Goal: Task Accomplishment & Management: Use online tool/utility

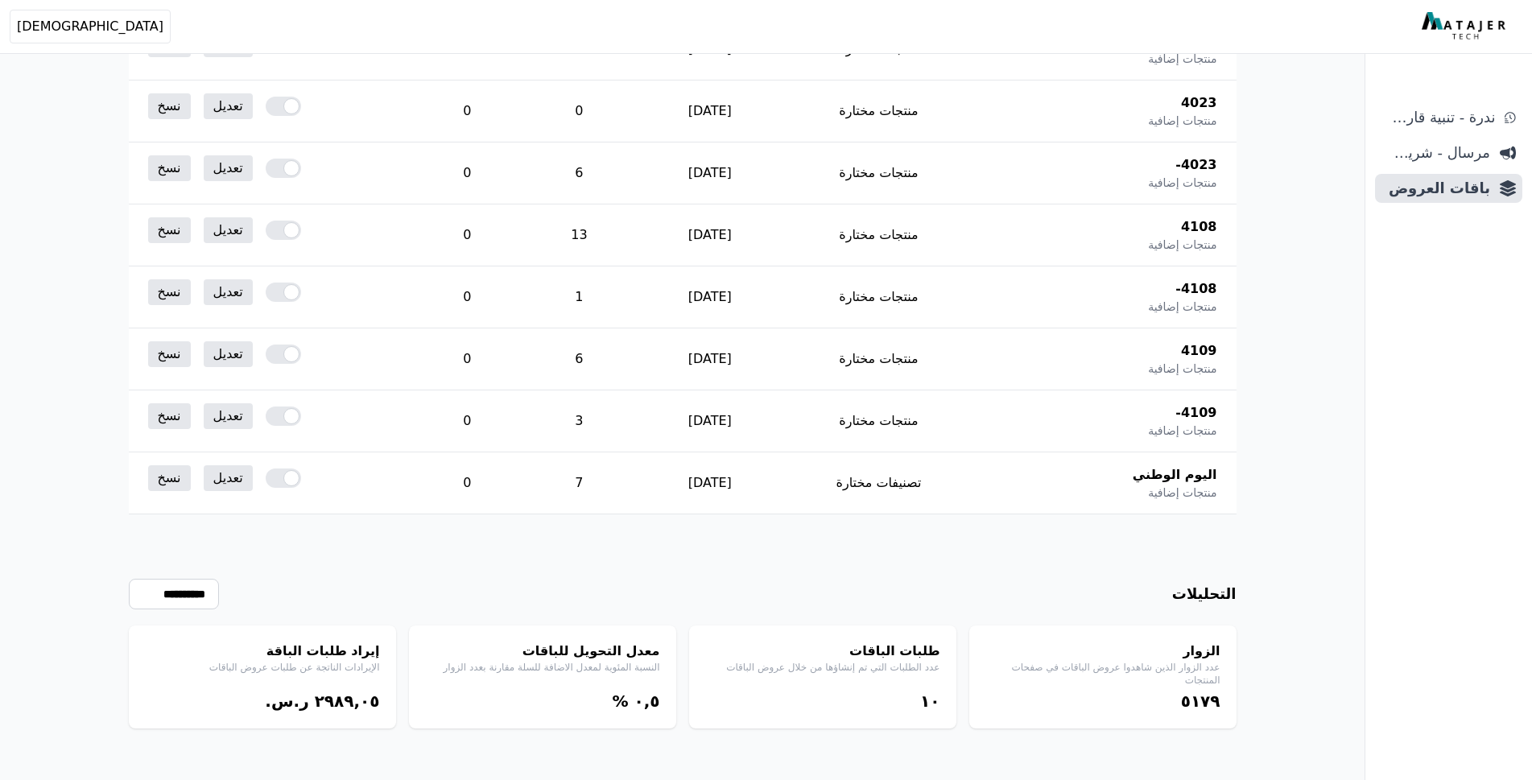
scroll to position [15110, 0]
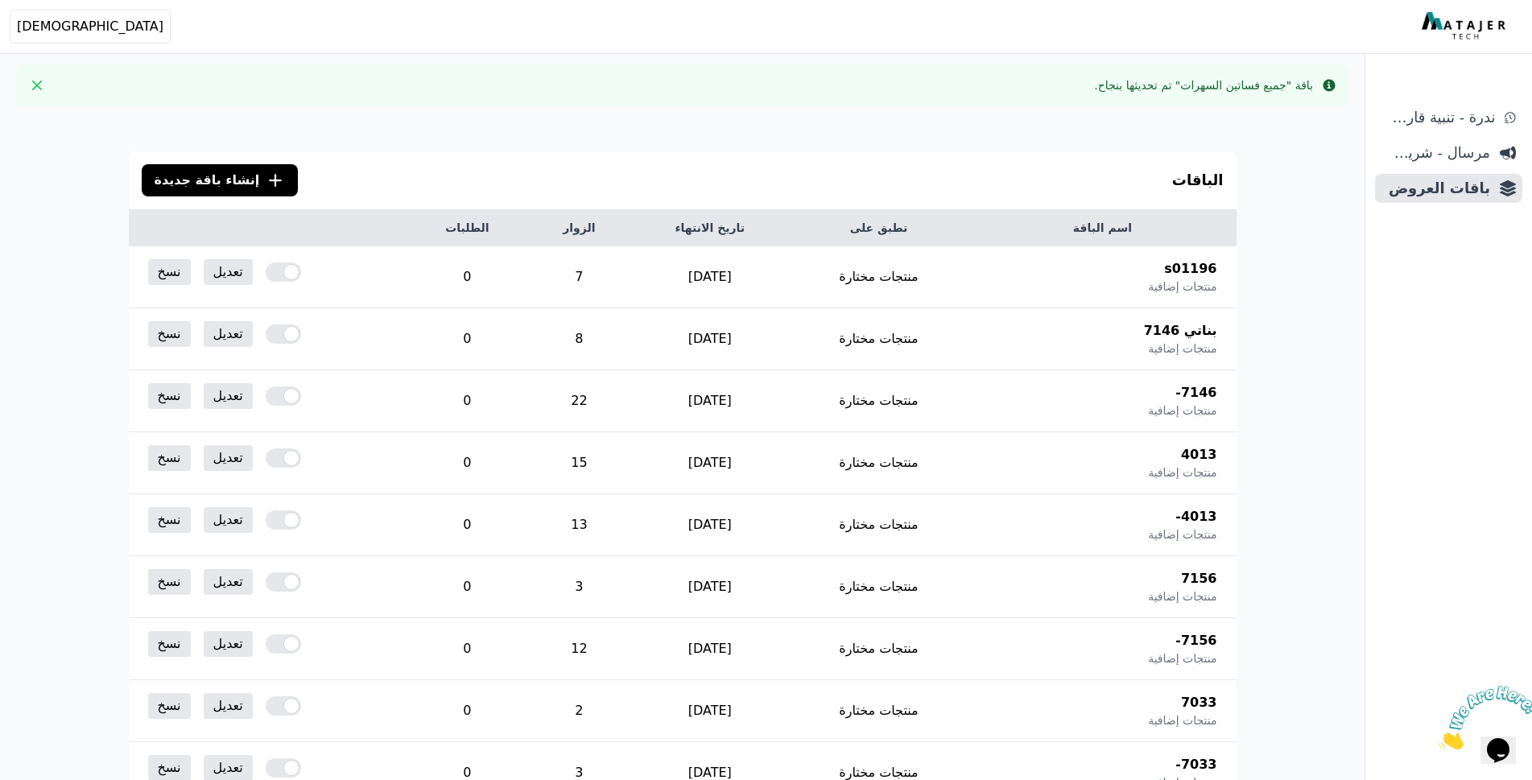
click at [196, 180] on span "إنشاء باقة جديدة" at bounding box center [207, 180] width 105 height 19
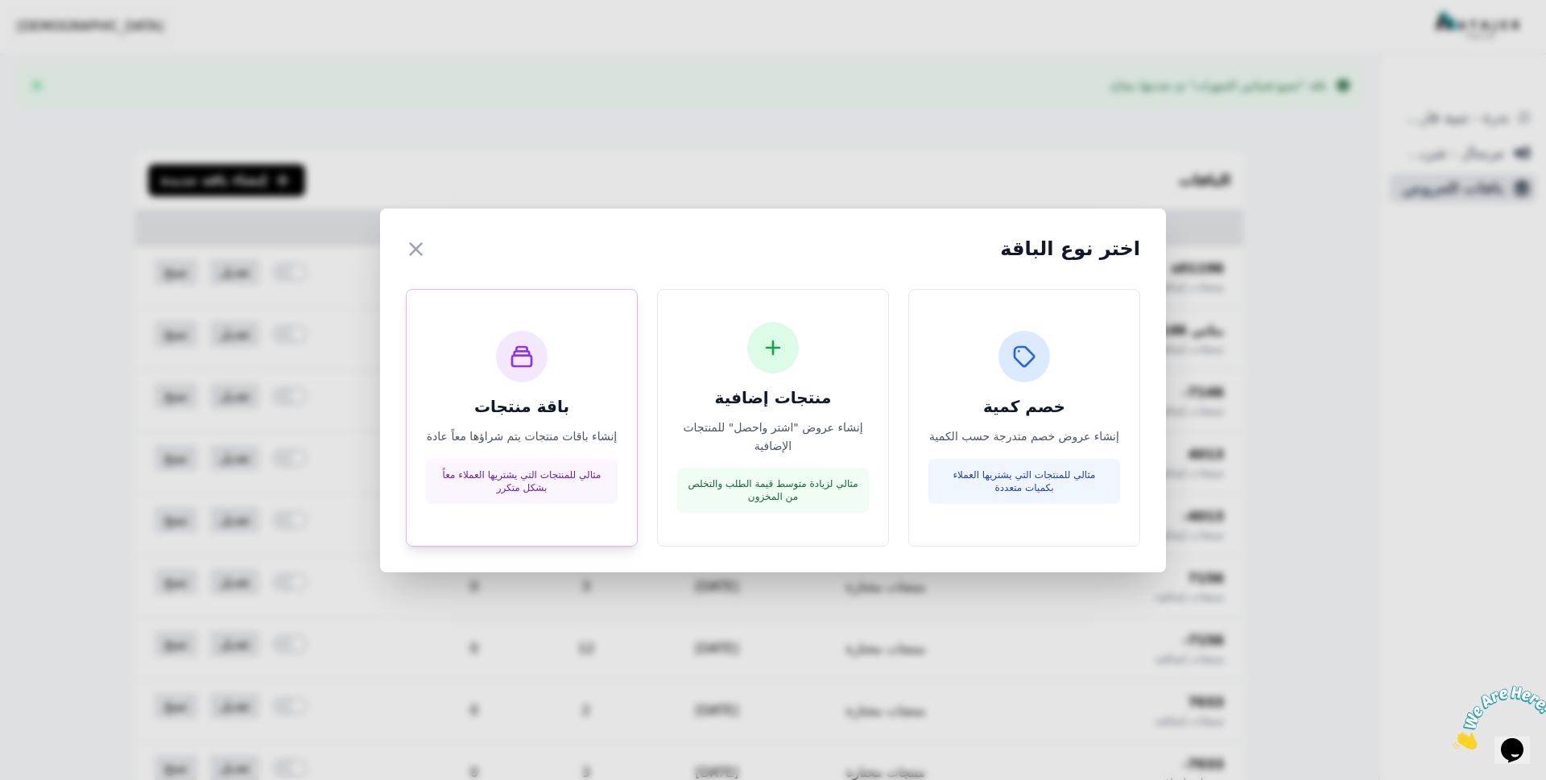
click at [596, 418] on h3 "باقة منتجات" at bounding box center [522, 406] width 192 height 23
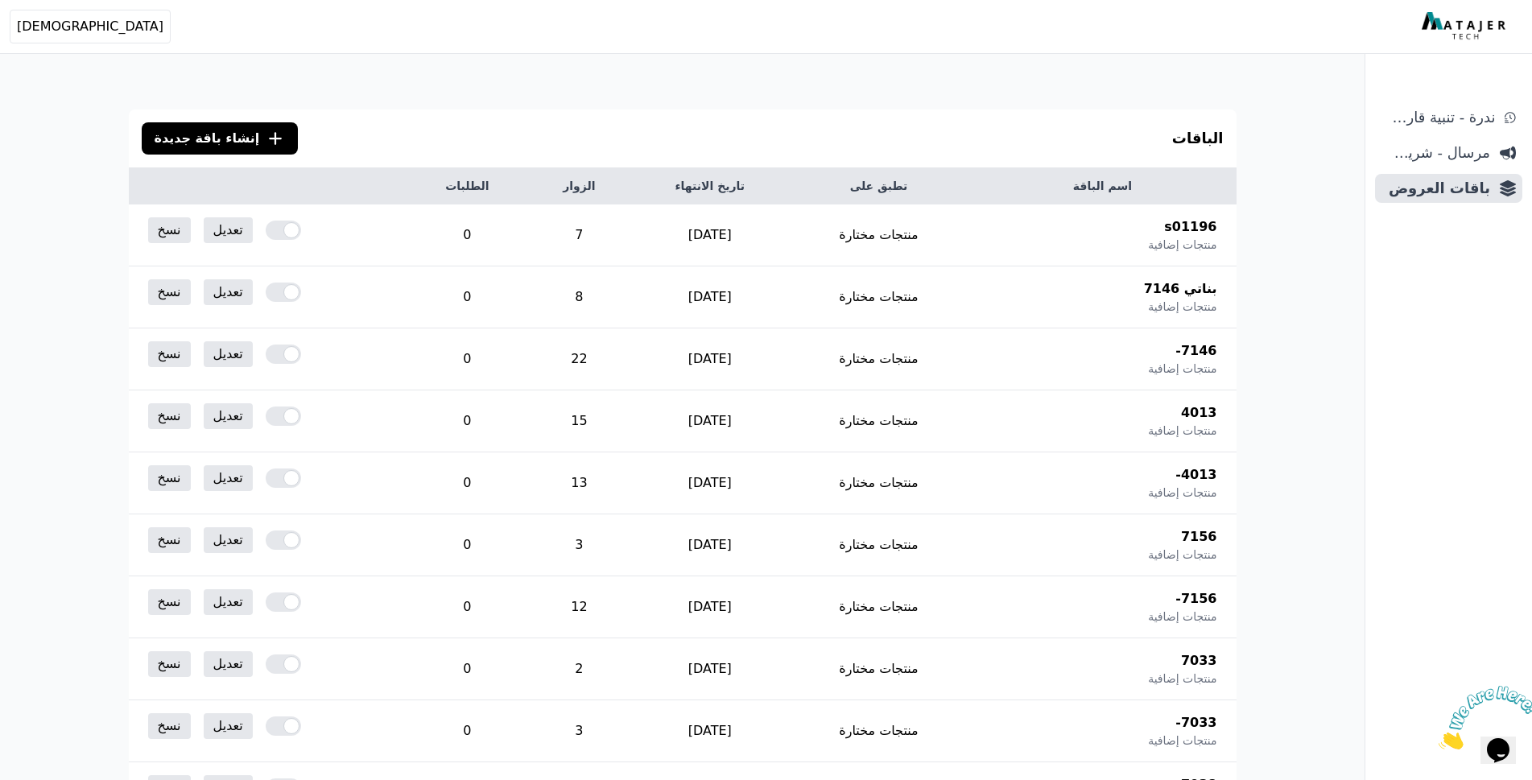
click at [217, 134] on span "إنشاء باقة جديدة" at bounding box center [207, 138] width 105 height 19
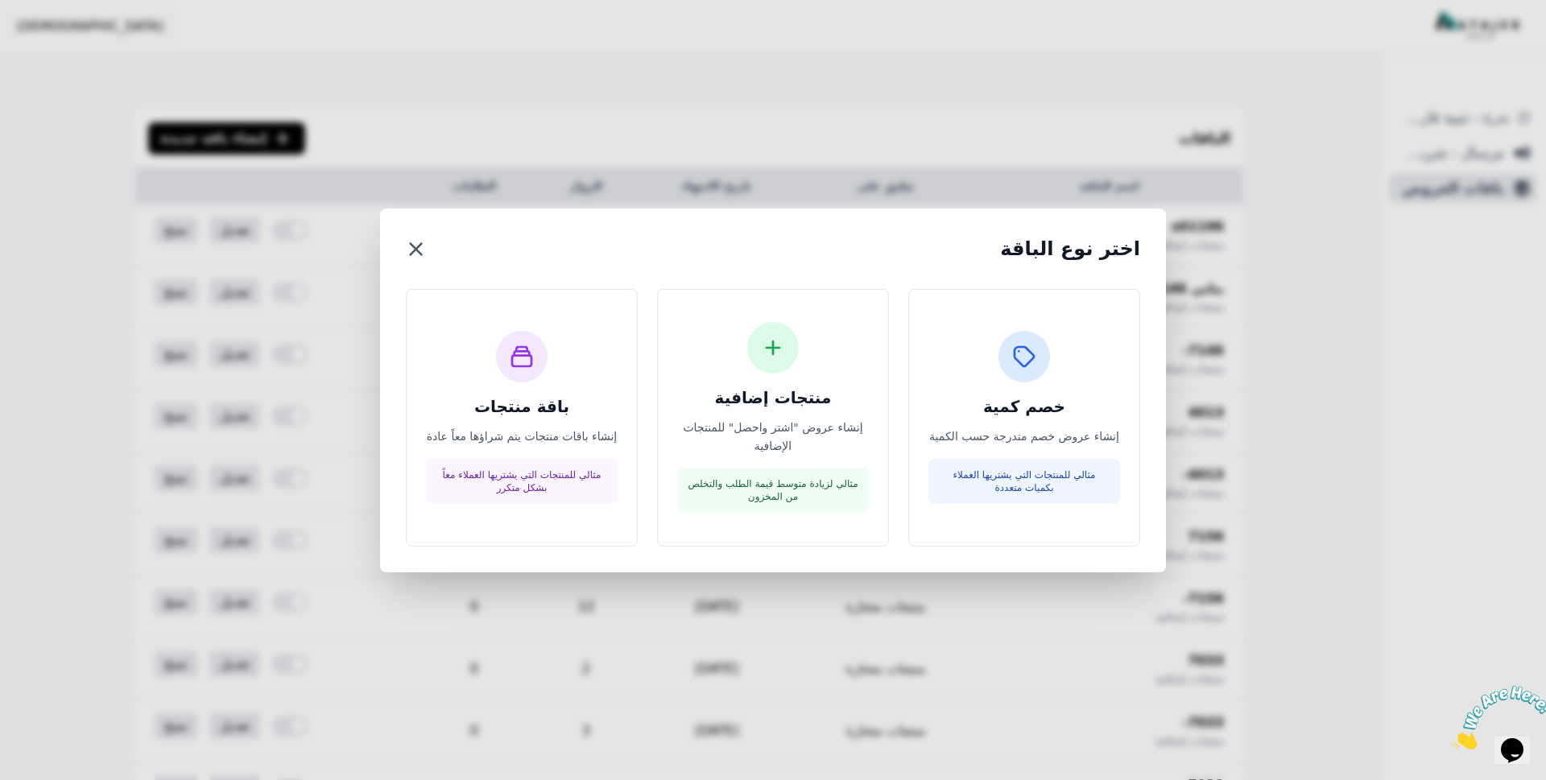
click at [416, 251] on button "×" at bounding box center [416, 248] width 20 height 29
